Goal: Task Accomplishment & Management: Manage account settings

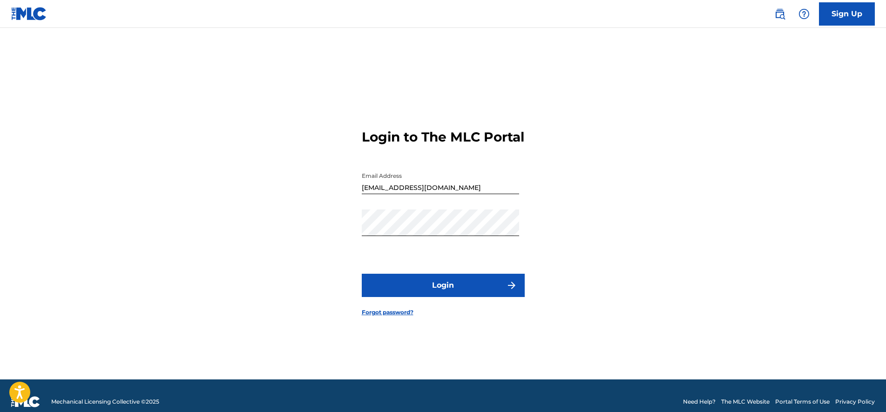
click at [448, 297] on button "Login" at bounding box center [443, 285] width 163 height 23
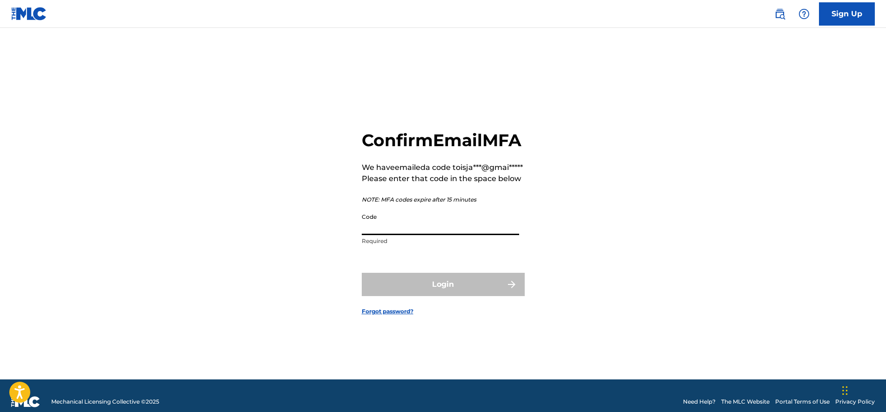
click at [407, 235] on input "Code" at bounding box center [440, 222] width 157 height 27
paste input "784448"
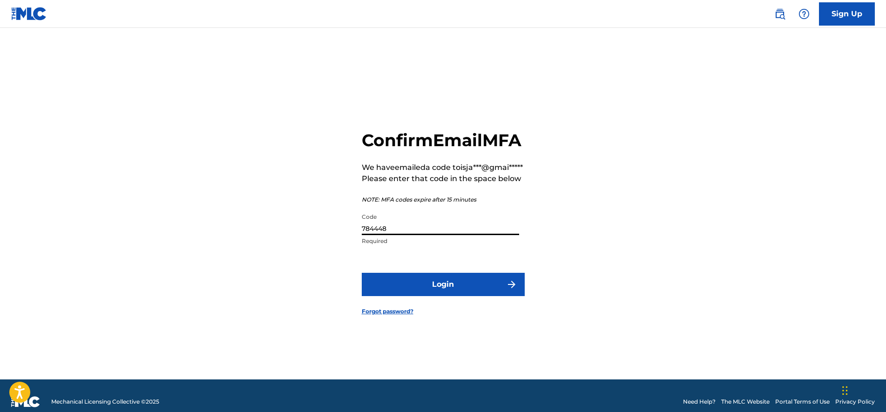
type input "784448"
click at [426, 296] on button "Login" at bounding box center [443, 284] width 163 height 23
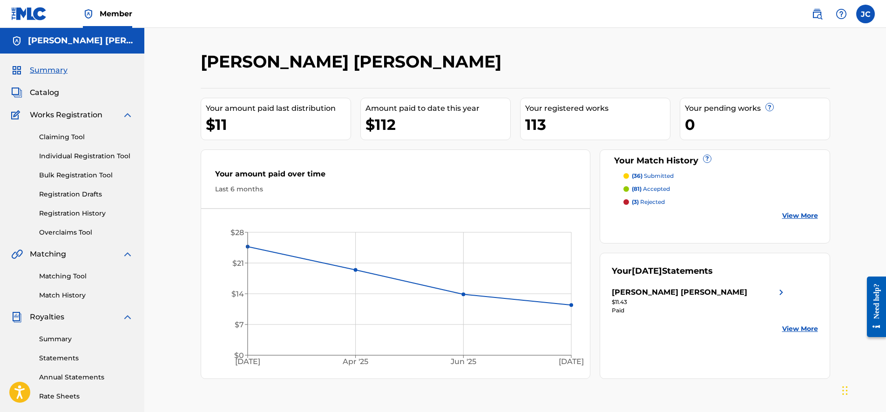
scroll to position [165, 0]
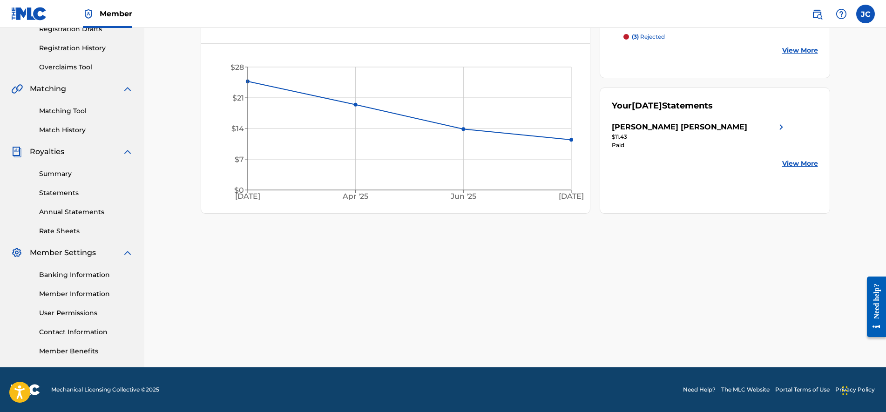
click at [82, 294] on link "Member Information" at bounding box center [86, 294] width 94 height 10
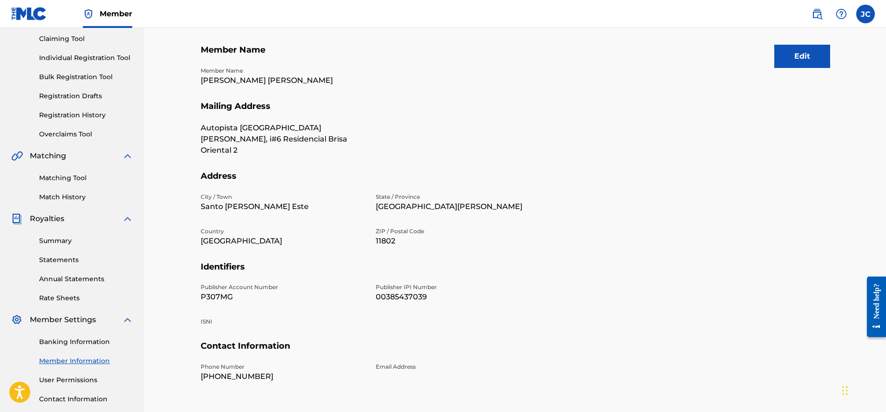
drag, startPoint x: 374, startPoint y: 220, endPoint x: 377, endPoint y: 245, distance: 25.3
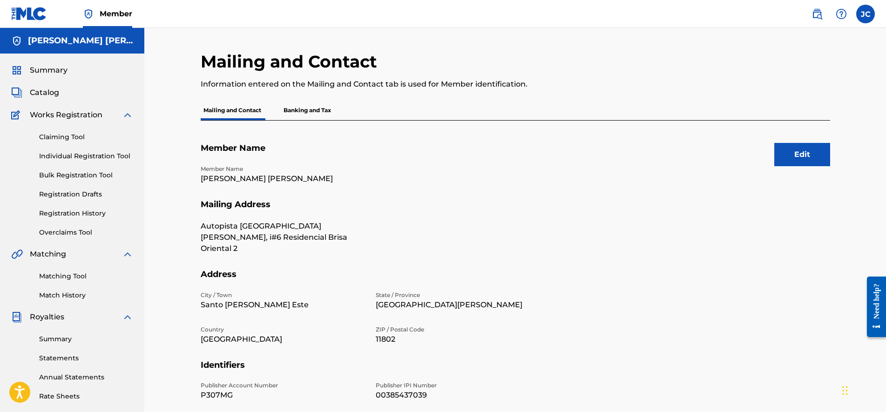
drag, startPoint x: 371, startPoint y: 192, endPoint x: 375, endPoint y: 144, distance: 48.5
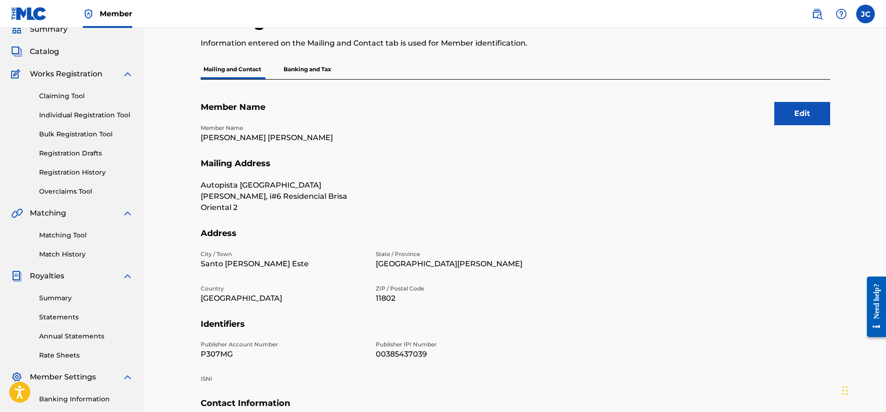
scroll to position [66, 0]
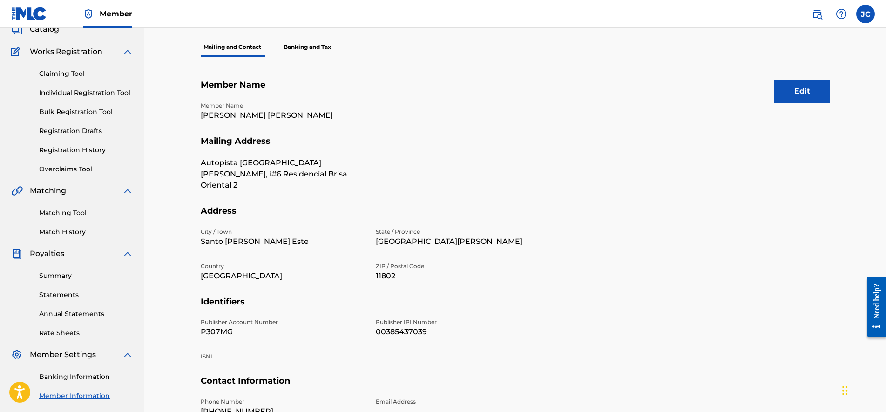
drag, startPoint x: 378, startPoint y: 183, endPoint x: 379, endPoint y: 190, distance: 7.5
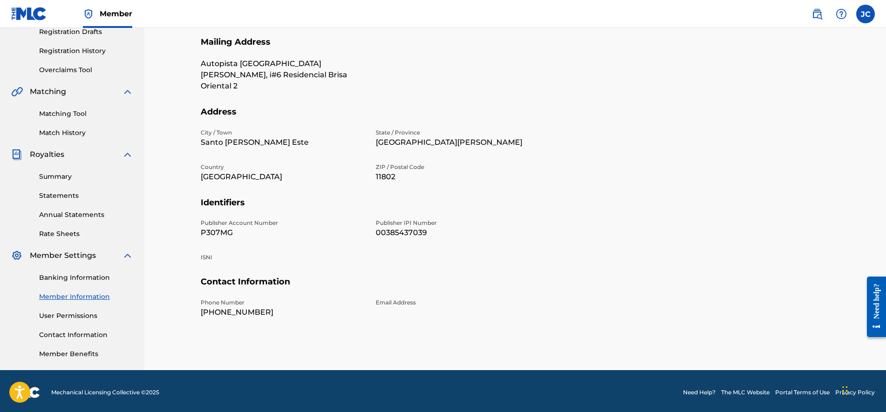
scroll to position [165, 0]
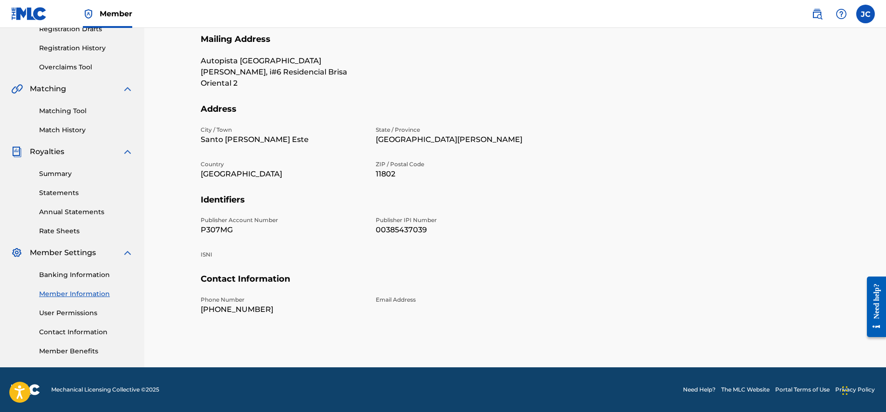
drag, startPoint x: 285, startPoint y: 175, endPoint x: 289, endPoint y: 189, distance: 14.5
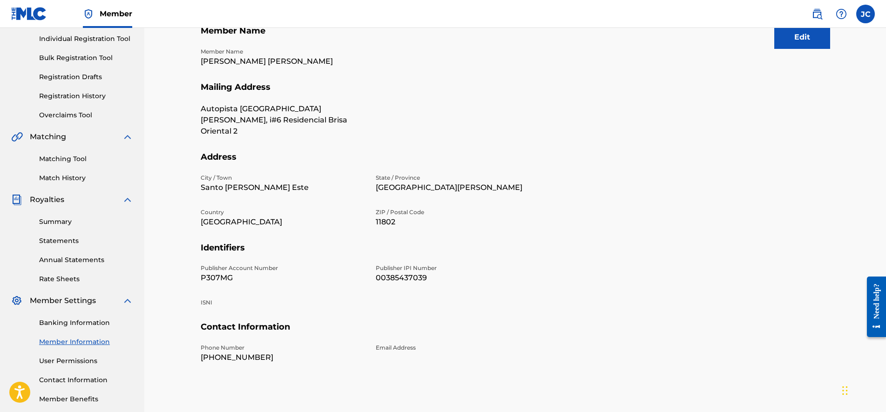
drag, startPoint x: 328, startPoint y: 280, endPoint x: 328, endPoint y: 271, distance: 8.8
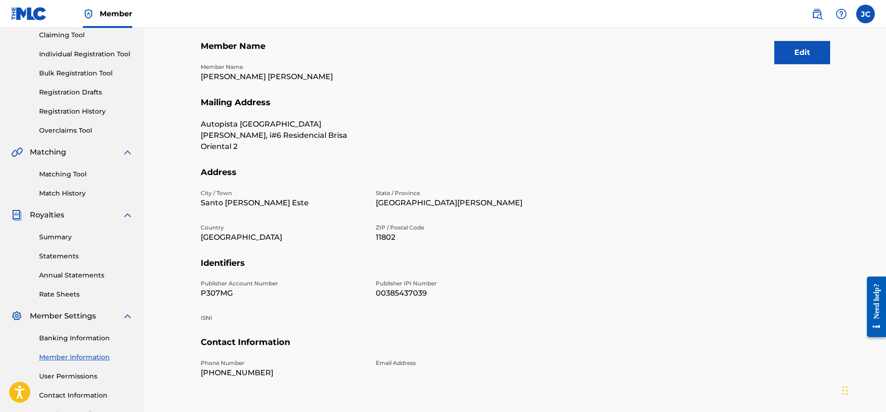
click at [92, 399] on link "Contact Information" at bounding box center [86, 396] width 94 height 10
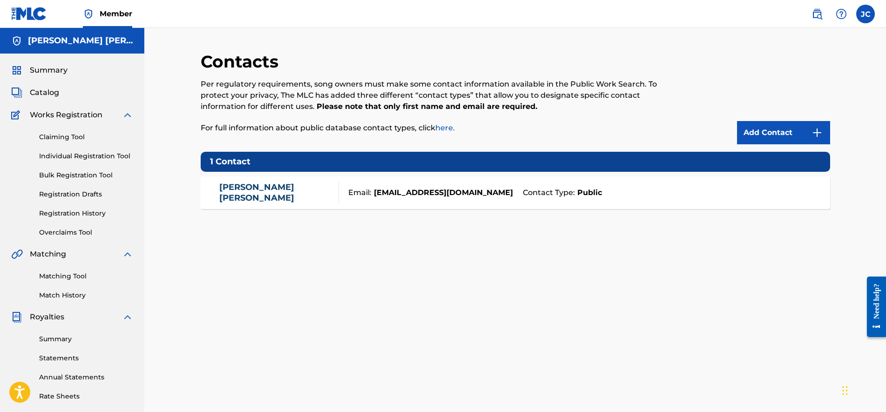
click at [266, 194] on link "[PERSON_NAME]" at bounding box center [276, 192] width 115 height 21
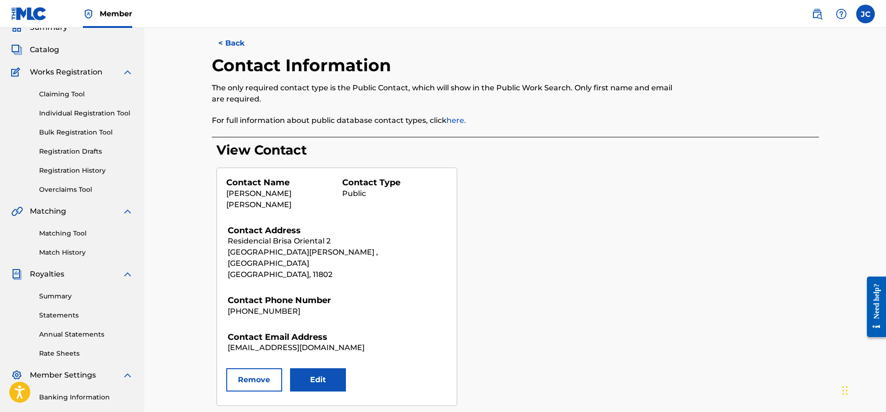
drag, startPoint x: 351, startPoint y: 190, endPoint x: 354, endPoint y: 204, distance: 14.2
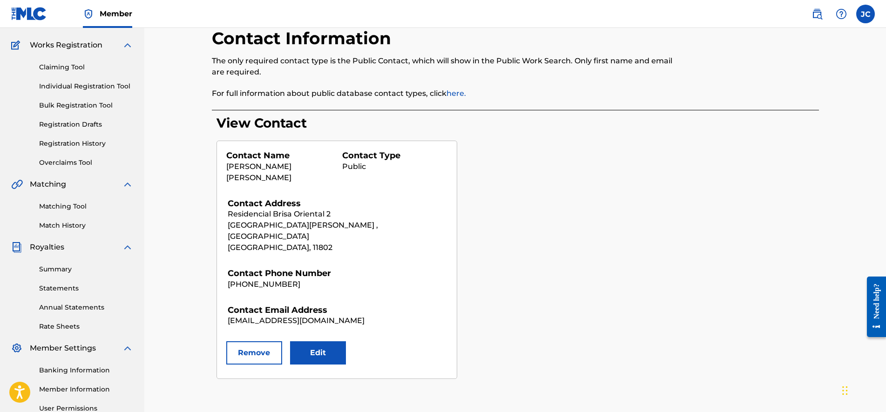
scroll to position [80, 0]
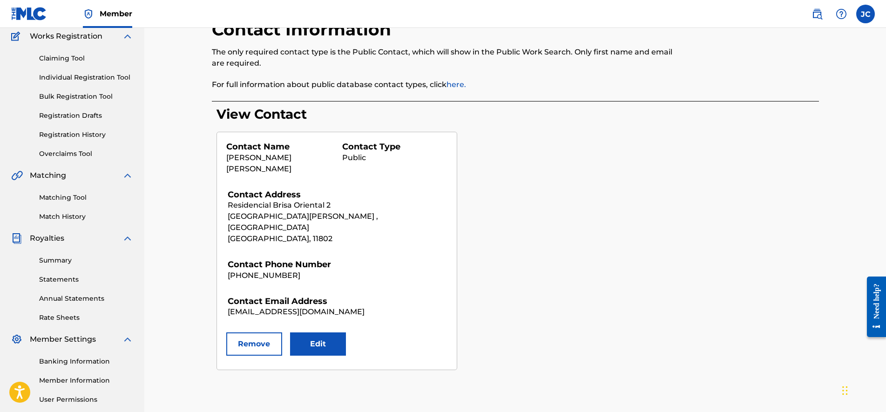
drag, startPoint x: 375, startPoint y: 204, endPoint x: 378, endPoint y: 222, distance: 18.5
click at [75, 364] on link "Banking Information" at bounding box center [86, 361] width 94 height 10
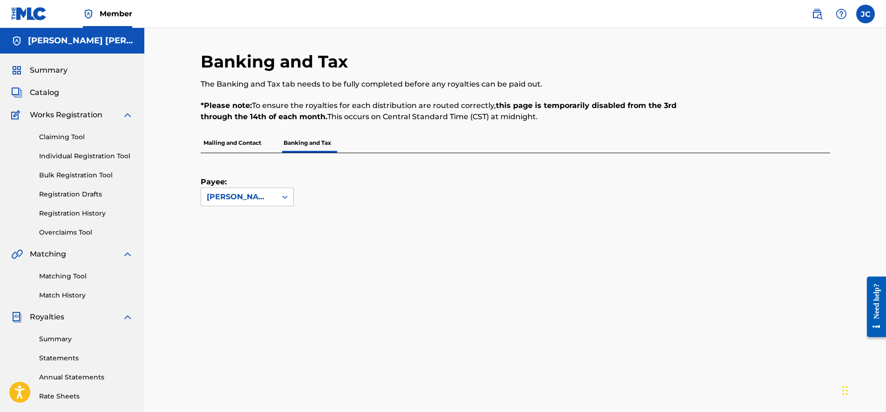
click at [225, 140] on p "Mailing and Contact" at bounding box center [232, 143] width 63 height 20
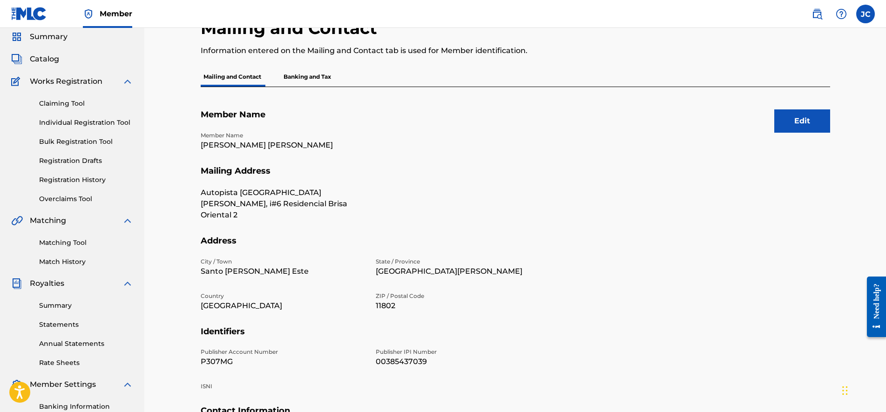
drag, startPoint x: 368, startPoint y: 190, endPoint x: 368, endPoint y: 202, distance: 11.6
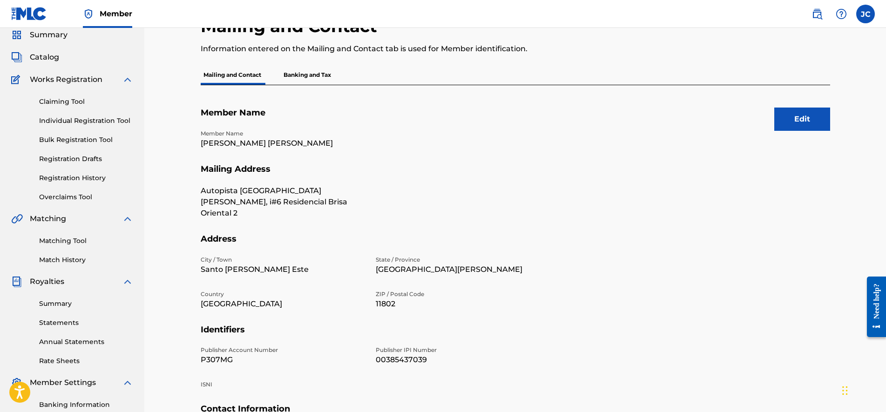
click at [79, 243] on link "Matching Tool" at bounding box center [86, 241] width 94 height 10
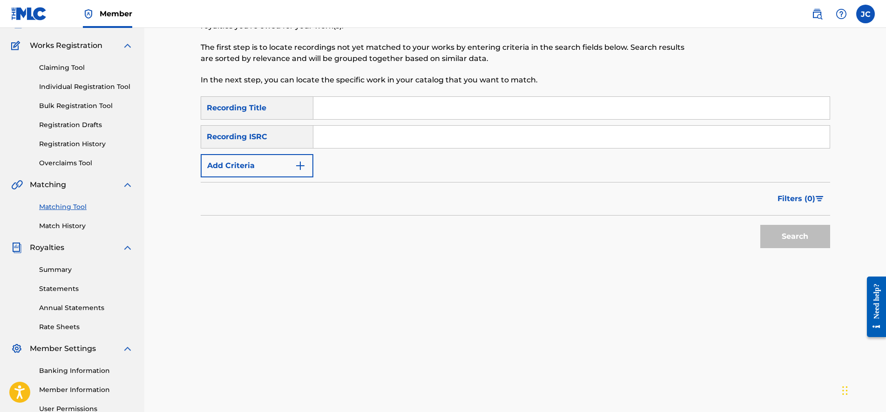
scroll to position [165, 0]
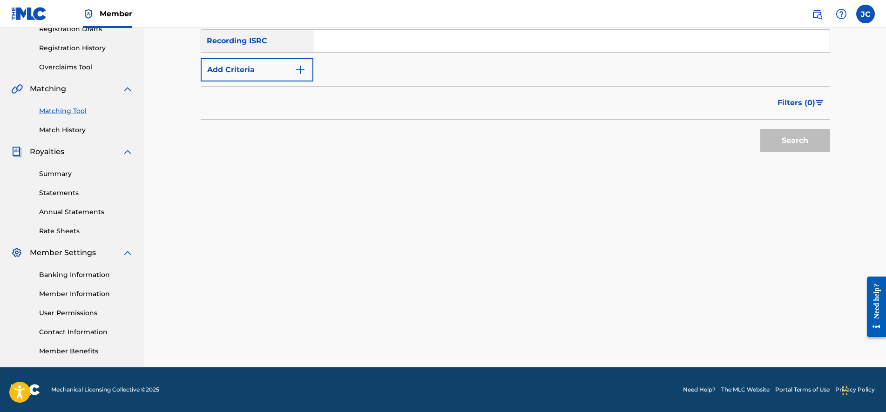
drag, startPoint x: 434, startPoint y: 124, endPoint x: 441, endPoint y: 187, distance: 63.2
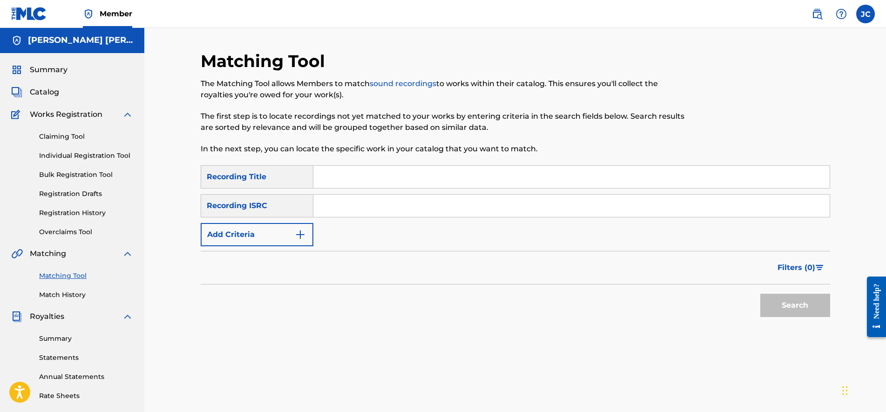
scroll to position [0, 0]
drag, startPoint x: 452, startPoint y: 355, endPoint x: 445, endPoint y: 265, distance: 89.6
